Goal: Transaction & Acquisition: Purchase product/service

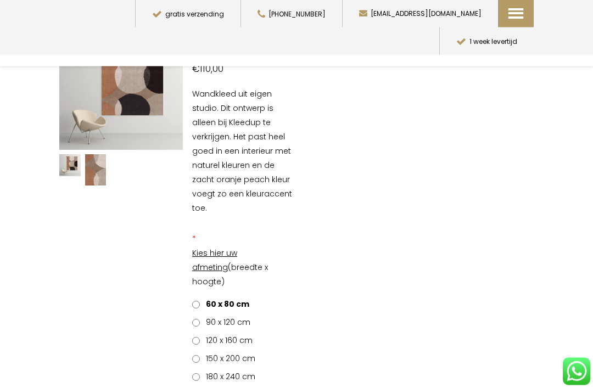
scroll to position [133, 0]
click at [205, 317] on span "90 x 120 cm" at bounding box center [226, 322] width 48 height 11
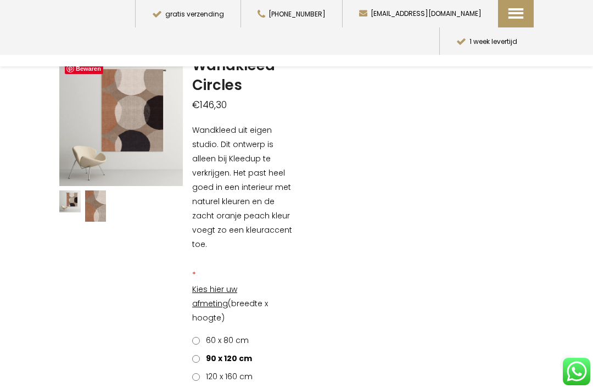
scroll to position [0, 0]
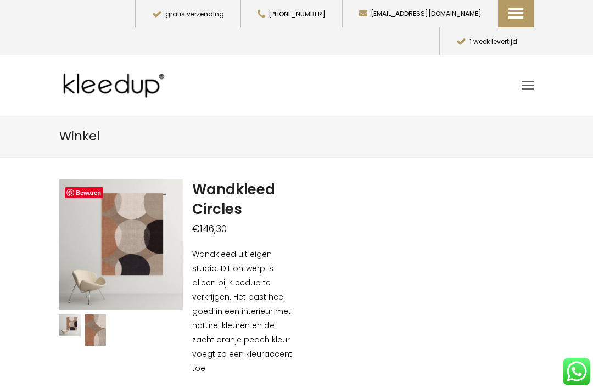
click at [533, 81] on span "Toggle mobile menu" at bounding box center [528, 85] width 12 height 9
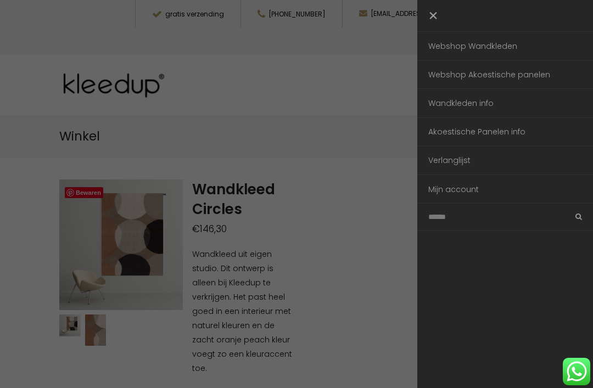
click at [512, 48] on link "Webshop Wandkleden" at bounding box center [505, 46] width 176 height 28
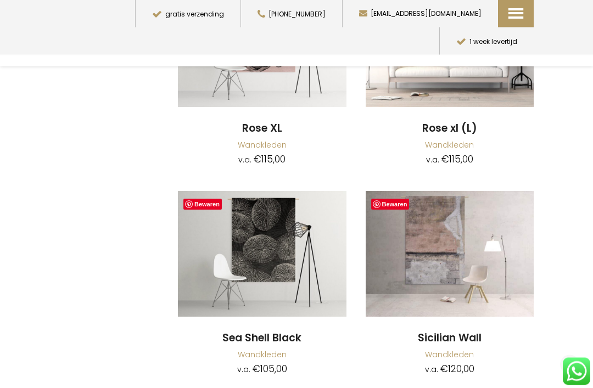
scroll to position [6464, 0]
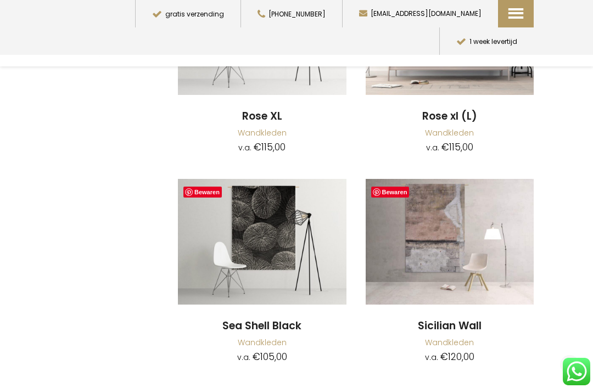
click at [454, 187] on img at bounding box center [450, 242] width 169 height 126
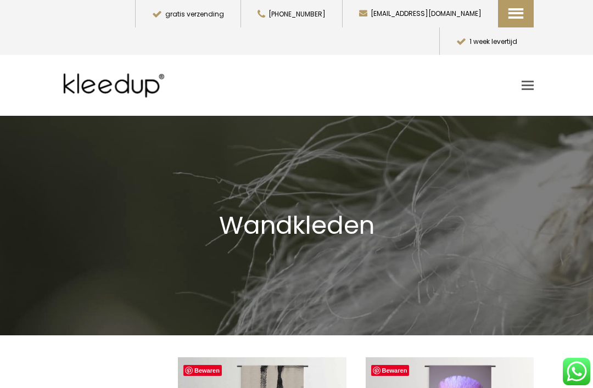
click at [587, 205] on div at bounding box center [296, 226] width 593 height 220
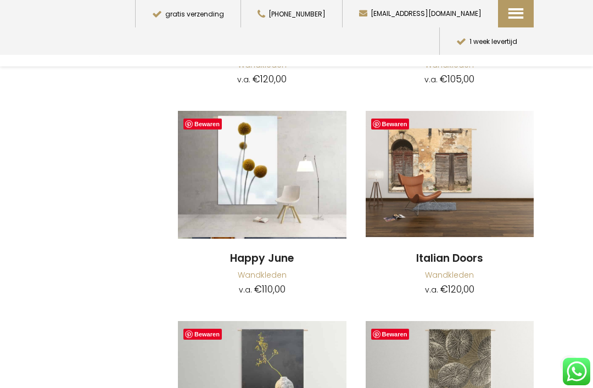
scroll to position [8213, 0]
